Goal: Book appointment/travel/reservation

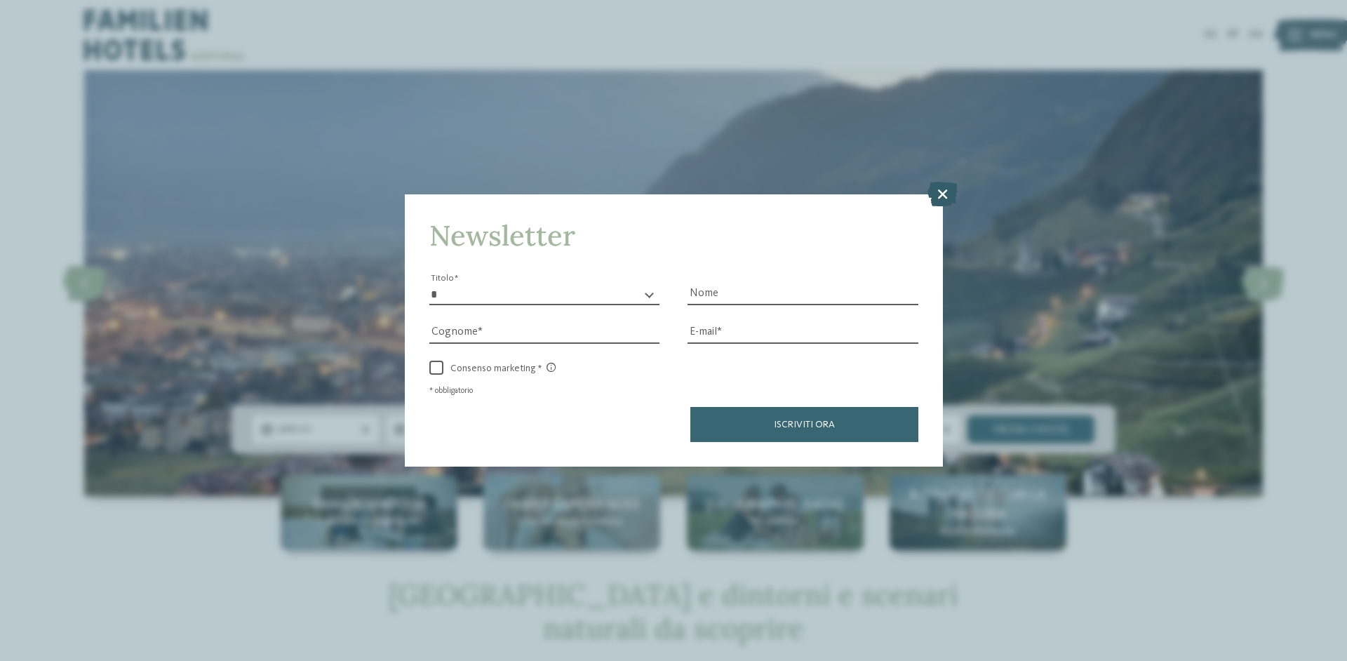
click at [940, 196] on icon at bounding box center [943, 193] width 30 height 25
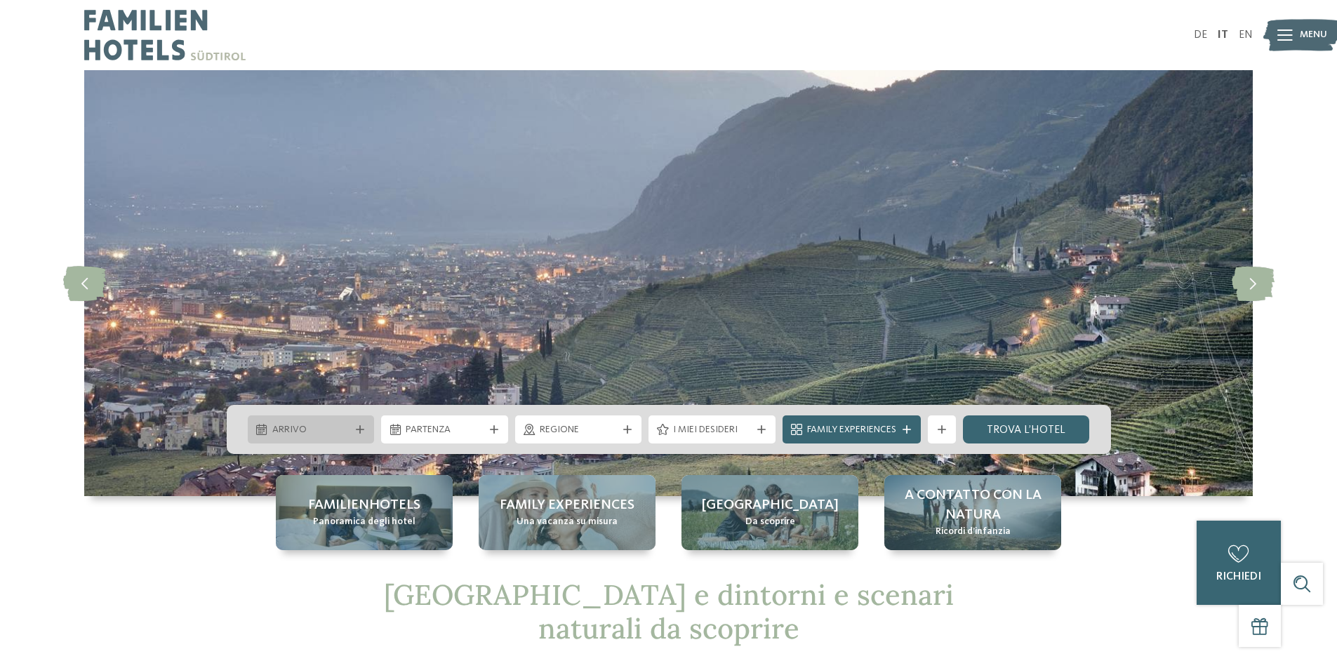
click at [321, 426] on span "Arrivo" at bounding box center [311, 430] width 78 height 14
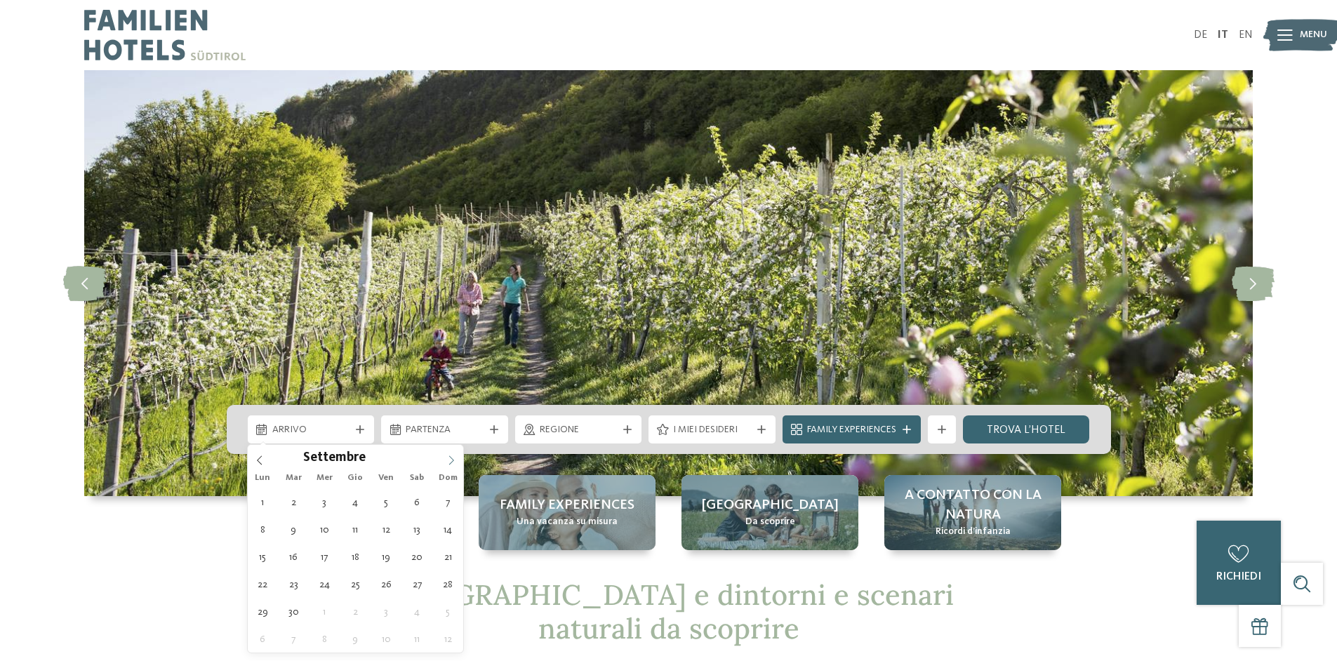
click at [457, 452] on span at bounding box center [451, 457] width 24 height 24
type div "[DATE]"
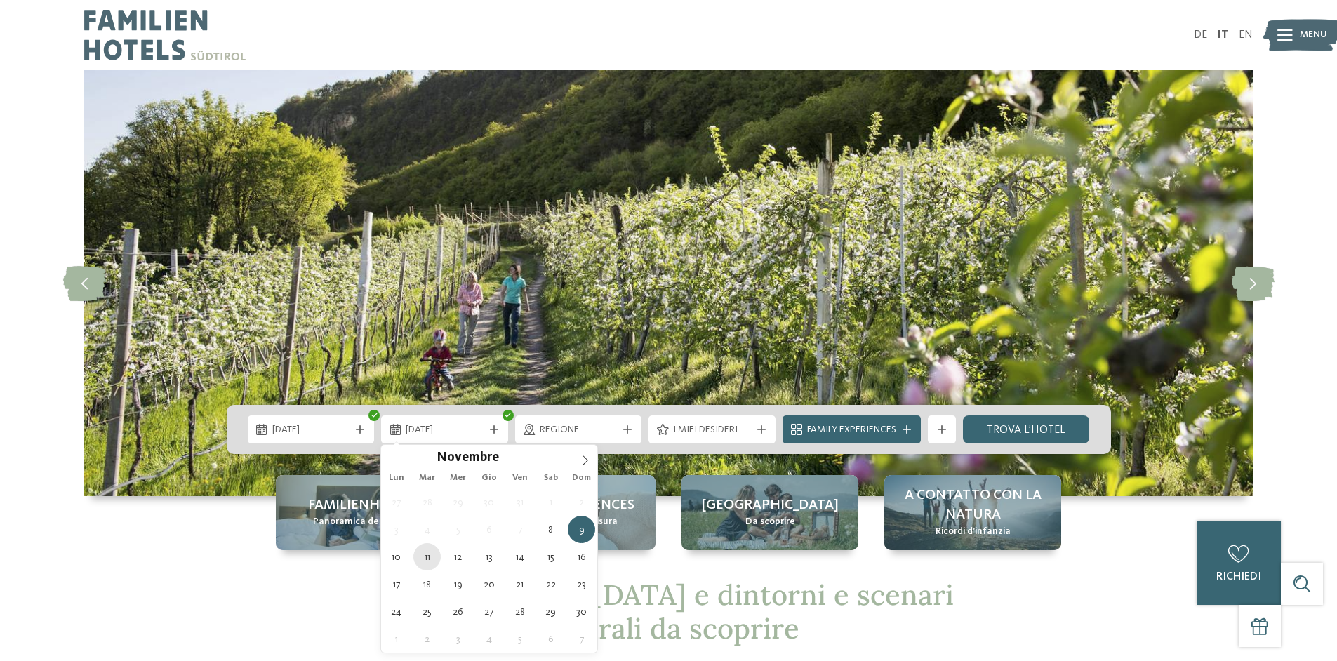
type div "[DATE]"
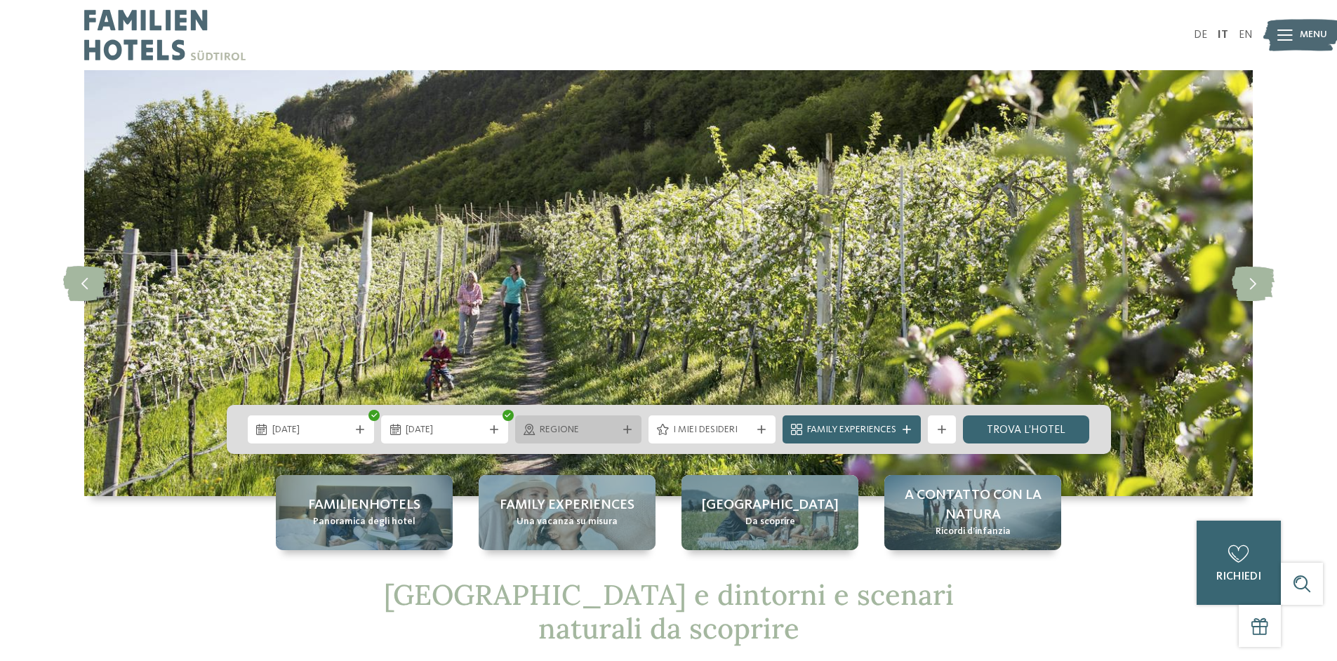
click at [573, 426] on span "Regione" at bounding box center [579, 430] width 78 height 14
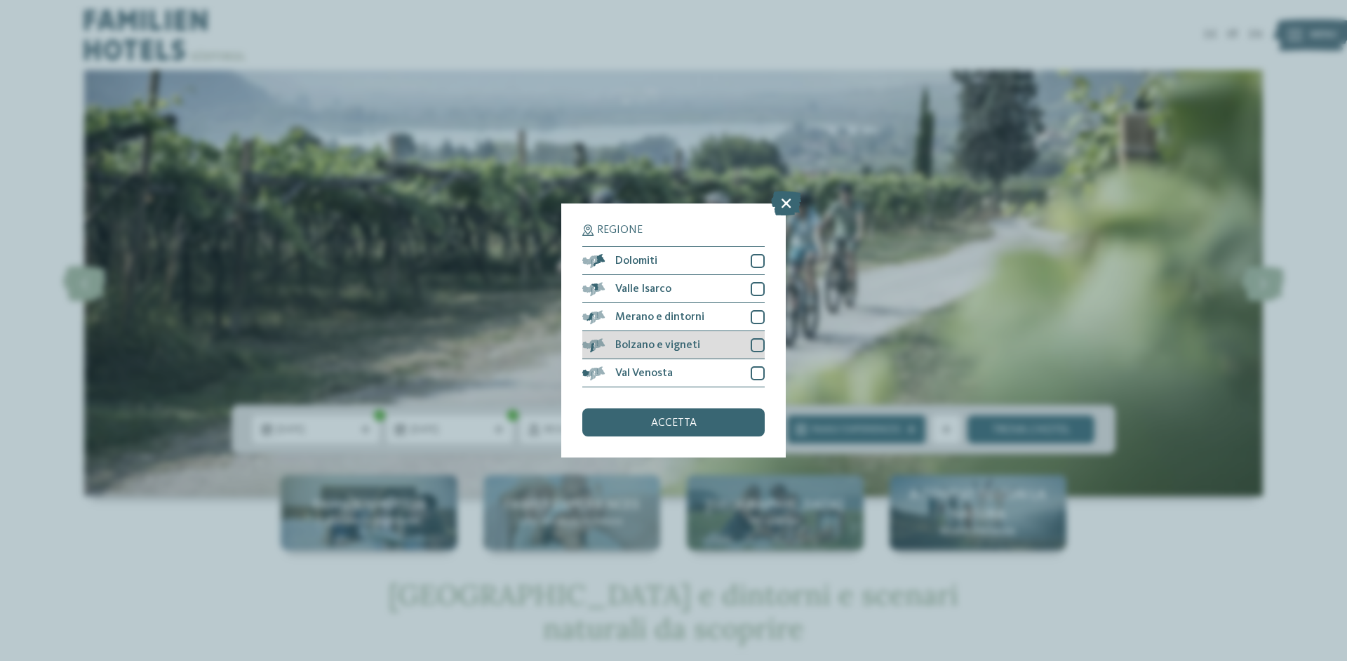
click at [727, 346] on div "Bolzano e vigneti" at bounding box center [673, 345] width 182 height 28
click at [681, 420] on span "accetta" at bounding box center [674, 423] width 46 height 11
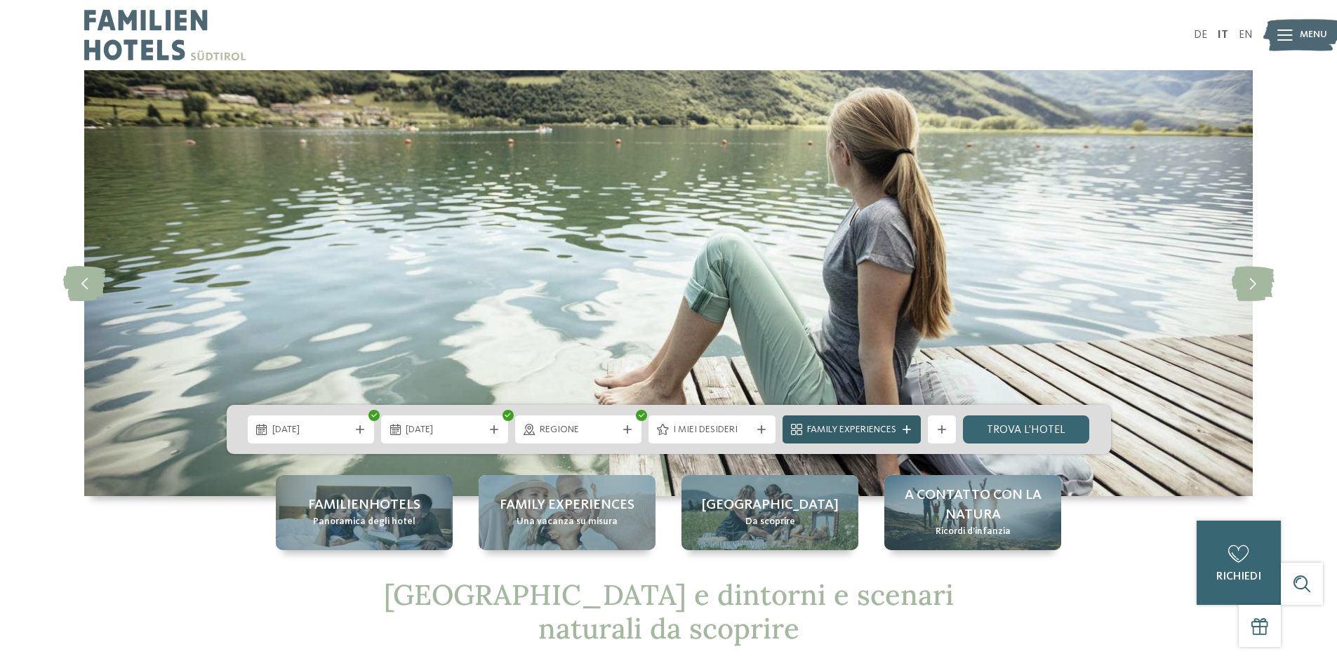
click at [907, 433] on icon at bounding box center [906, 429] width 8 height 8
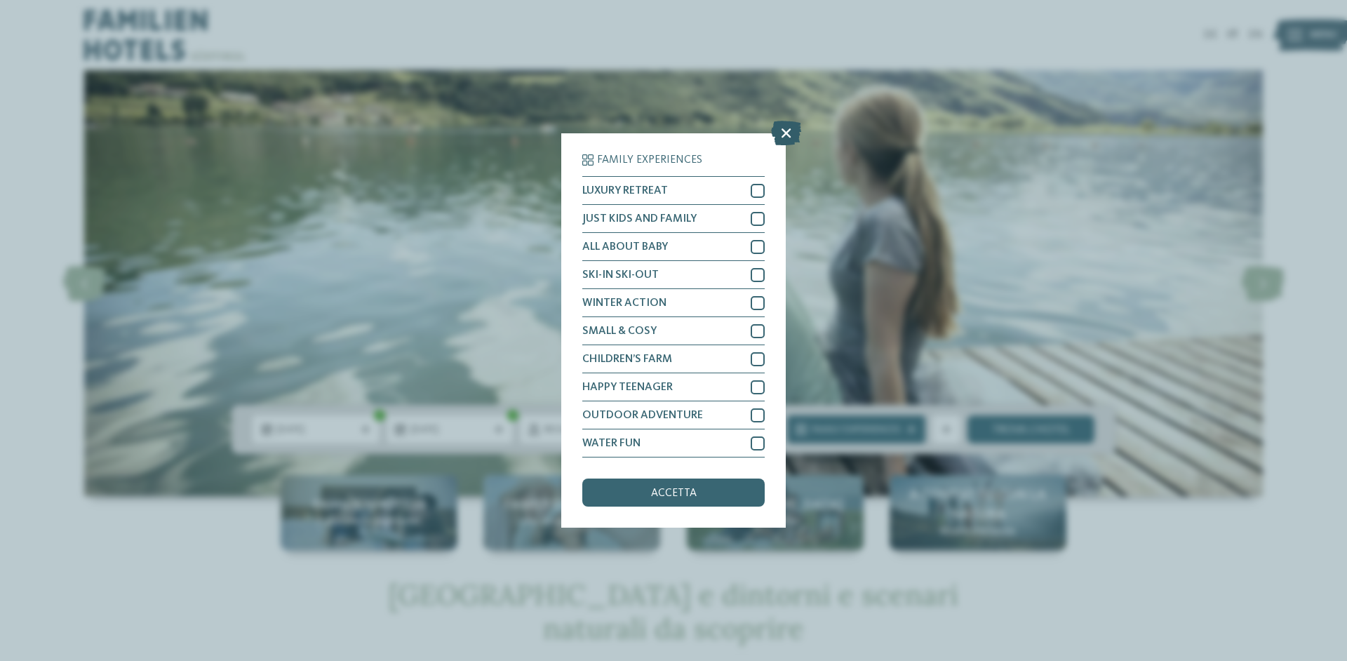
click at [789, 135] on icon at bounding box center [786, 133] width 30 height 25
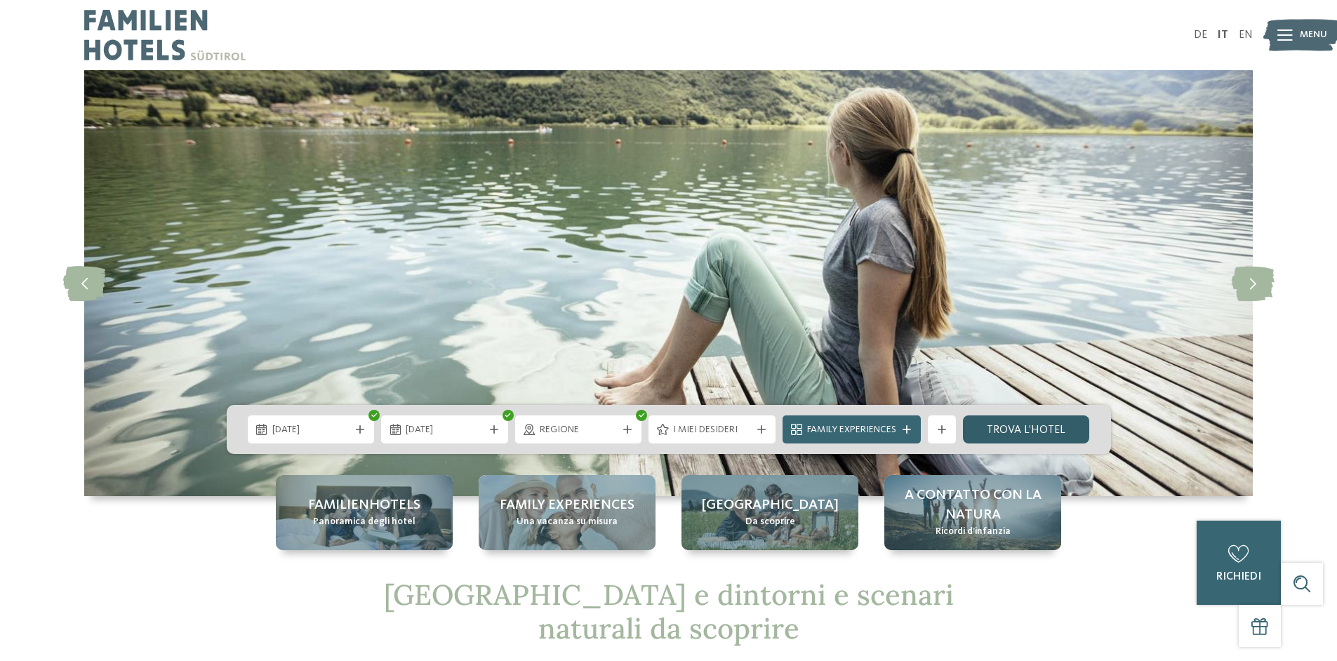
click at [1024, 427] on link "trova l’hotel" at bounding box center [1026, 429] width 127 height 28
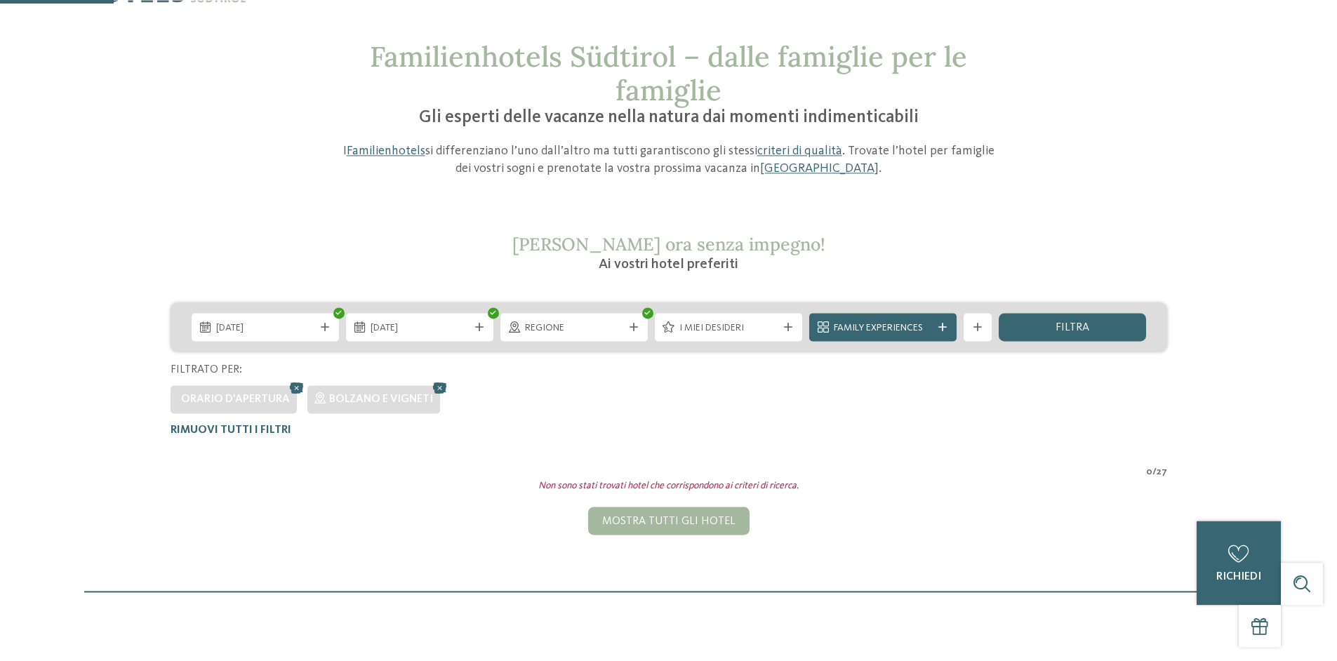
scroll to position [56, 0]
